Goal: Transaction & Acquisition: Download file/media

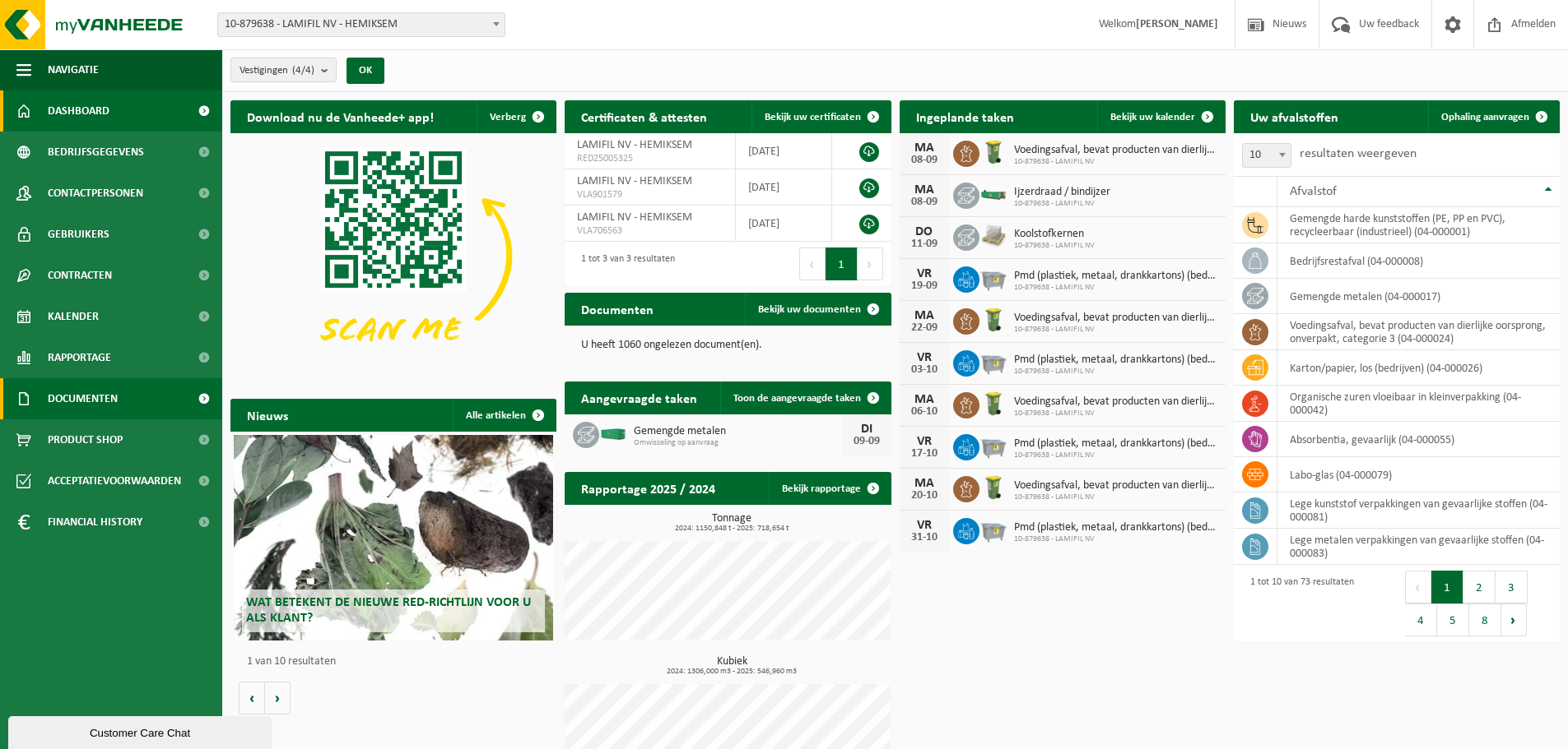
click at [72, 391] on span "Documenten" at bounding box center [82, 399] width 70 height 41
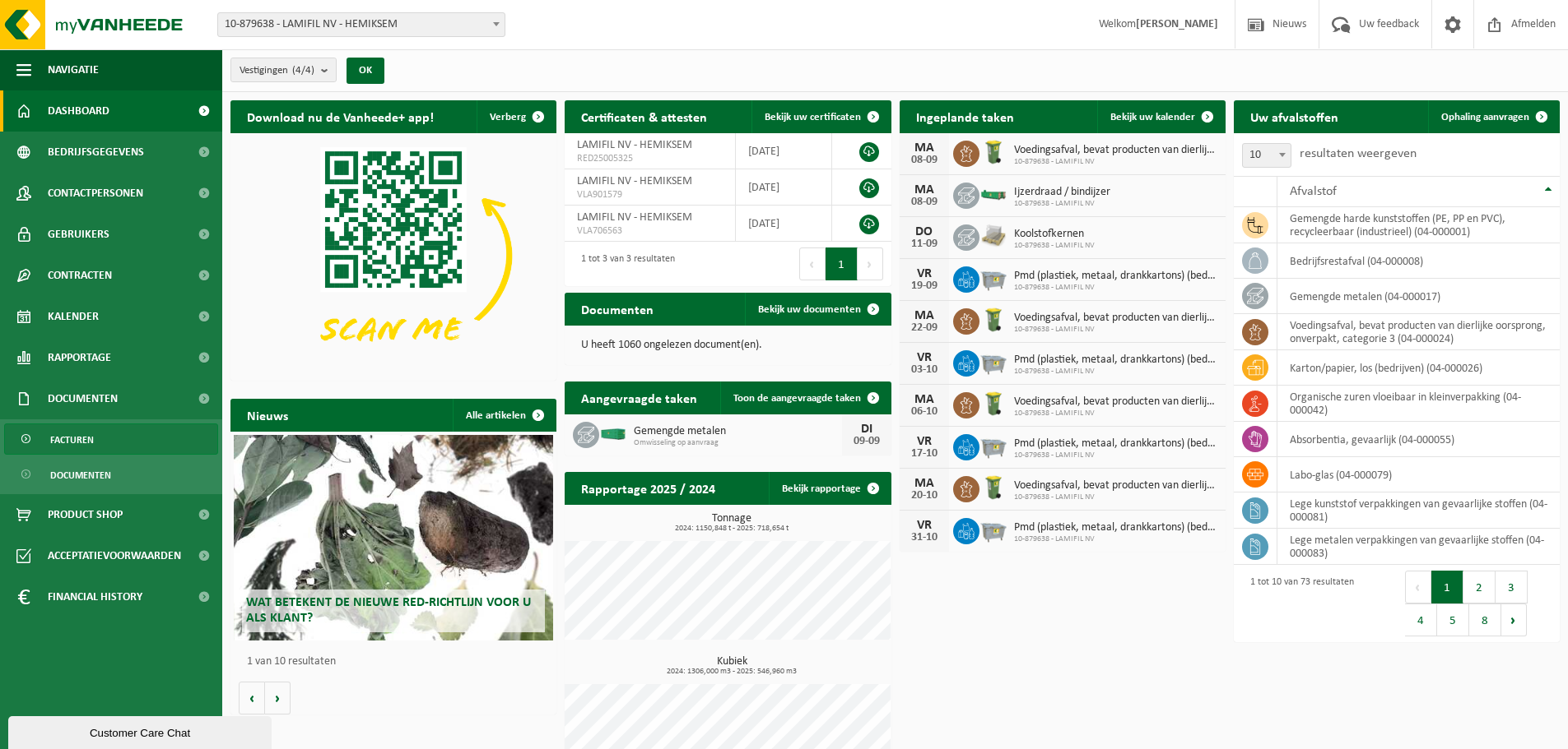
click at [91, 444] on span "Facturen" at bounding box center [72, 440] width 44 height 31
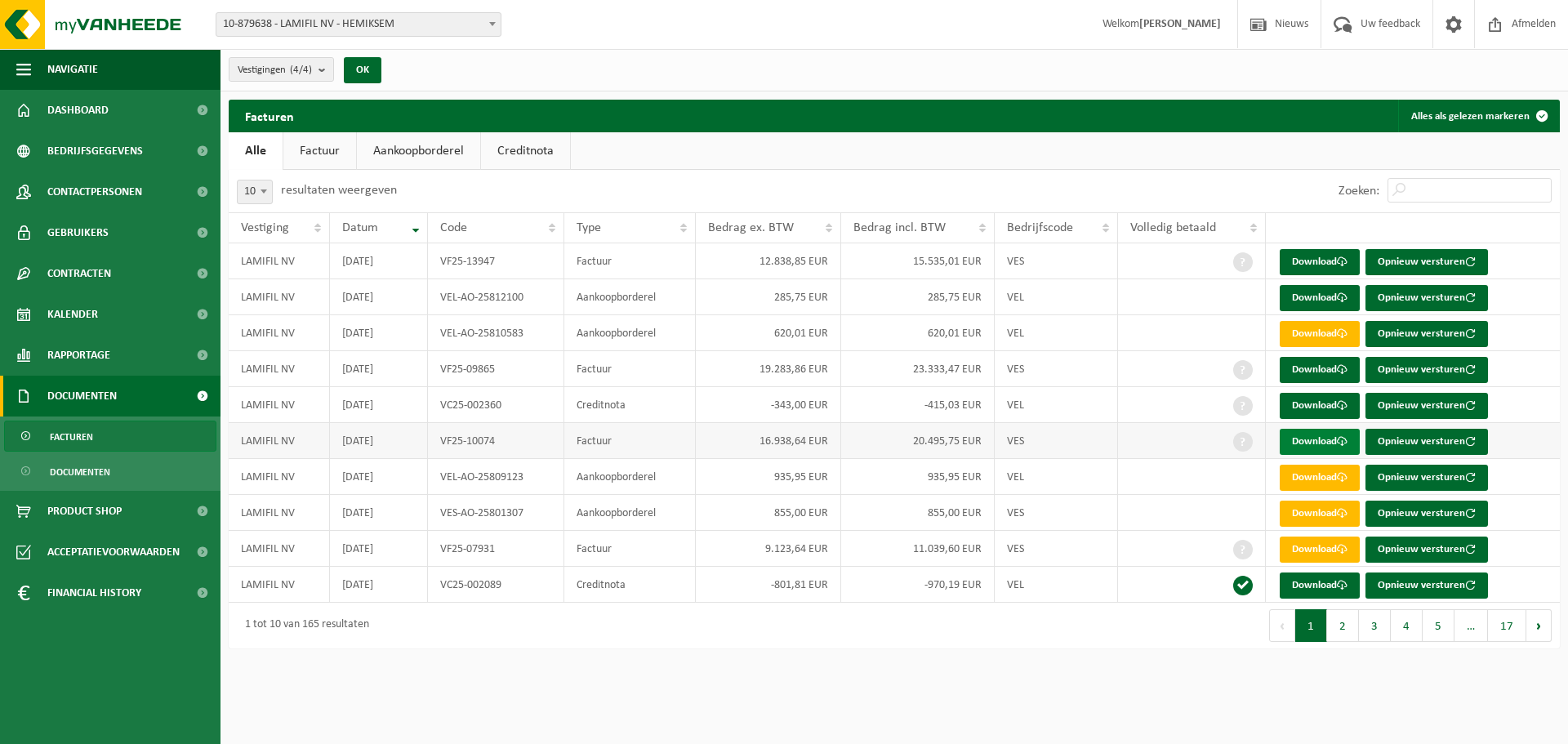
click at [1303, 443] on link "Download" at bounding box center [1320, 442] width 80 height 26
click at [1311, 255] on link "Download" at bounding box center [1320, 262] width 80 height 26
